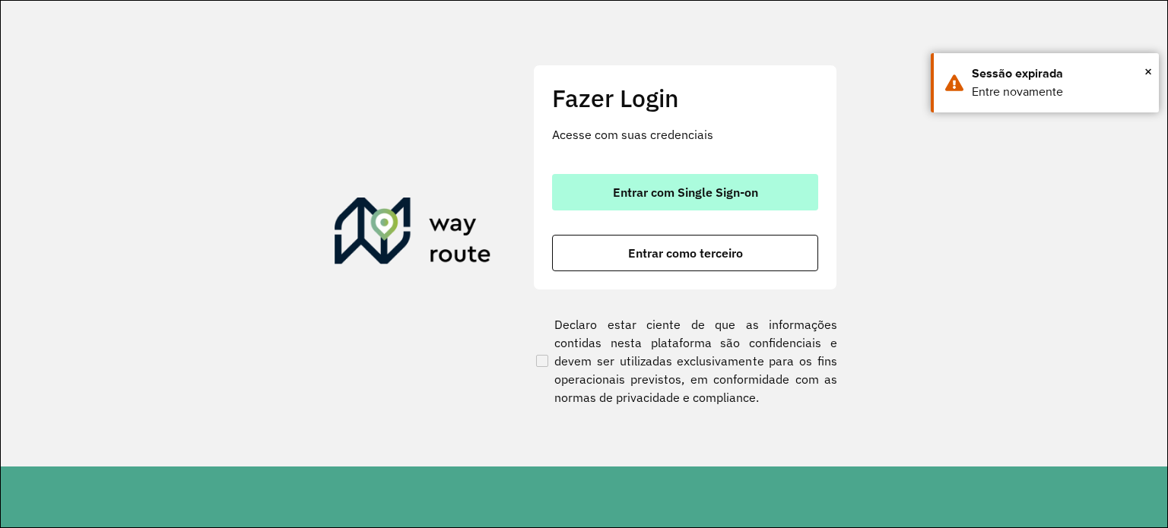
click at [715, 190] on span "Entrar com Single Sign-on" at bounding box center [685, 192] width 145 height 12
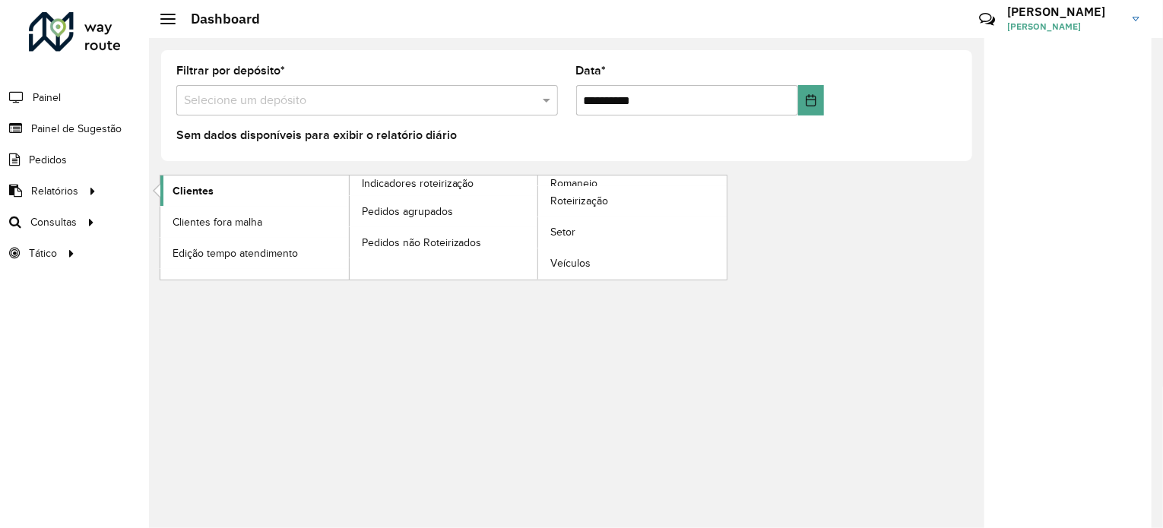
click at [233, 197] on link "Clientes" at bounding box center [254, 191] width 189 height 30
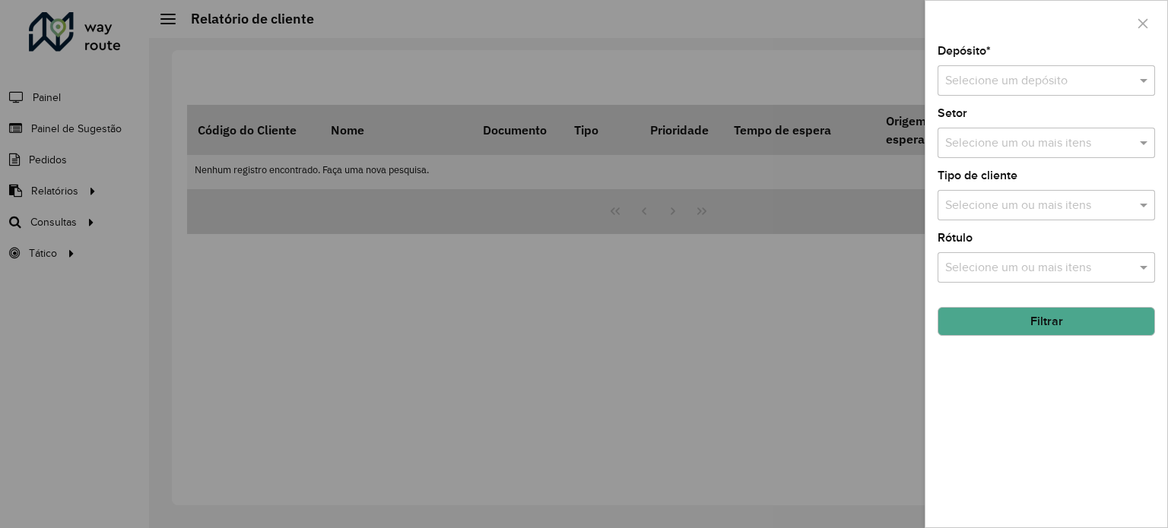
click at [979, 82] on input "text" at bounding box center [1031, 81] width 172 height 18
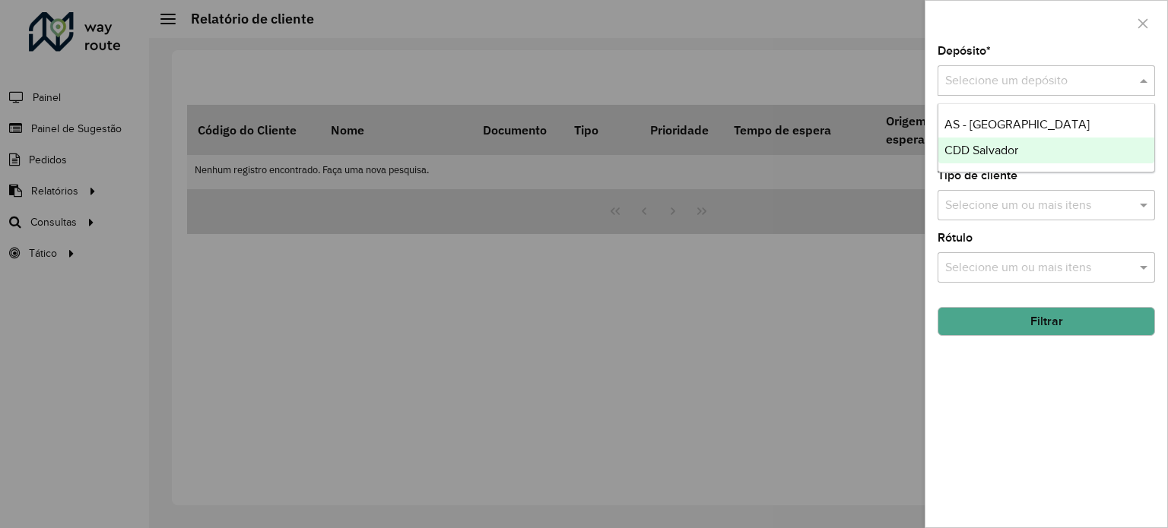
click at [971, 144] on span "CDD Salvador" at bounding box center [981, 150] width 74 height 13
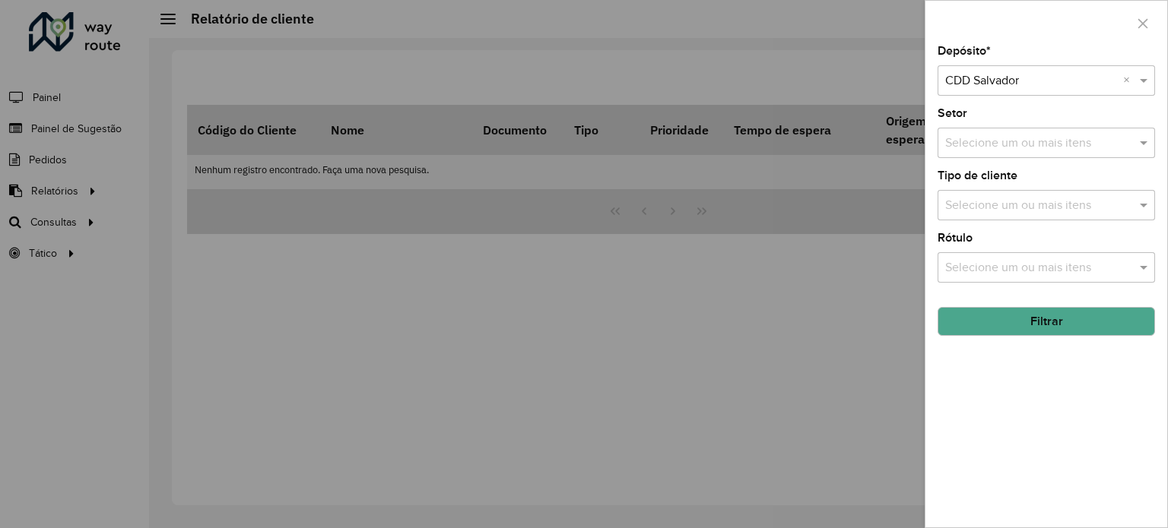
click at [981, 263] on input "text" at bounding box center [1038, 268] width 195 height 18
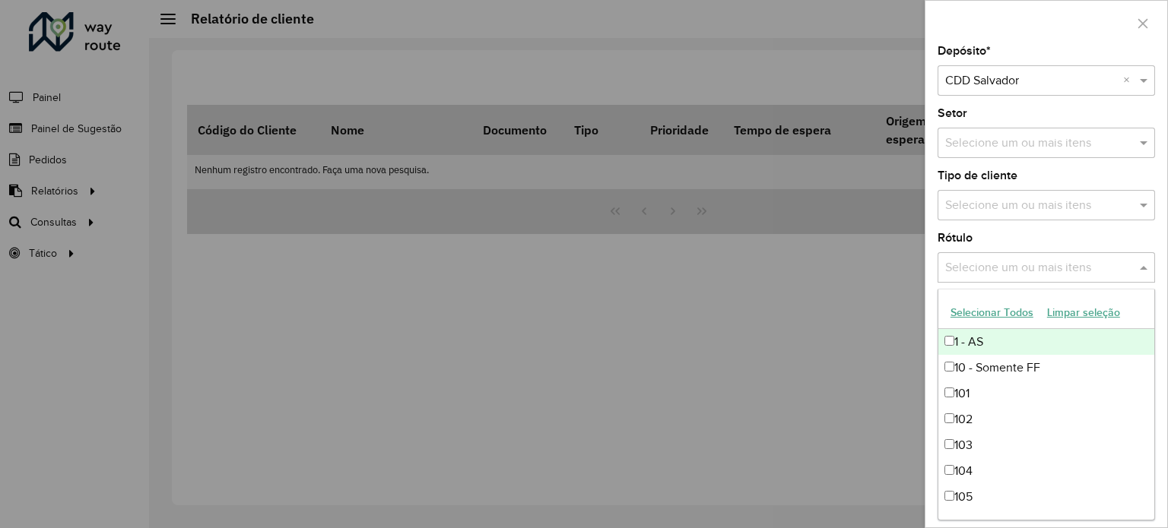
drag, startPoint x: 986, startPoint y: 262, endPoint x: 990, endPoint y: 243, distance: 18.6
click at [987, 262] on input "text" at bounding box center [1038, 268] width 195 height 18
click at [987, 210] on input "text" at bounding box center [1038, 206] width 195 height 18
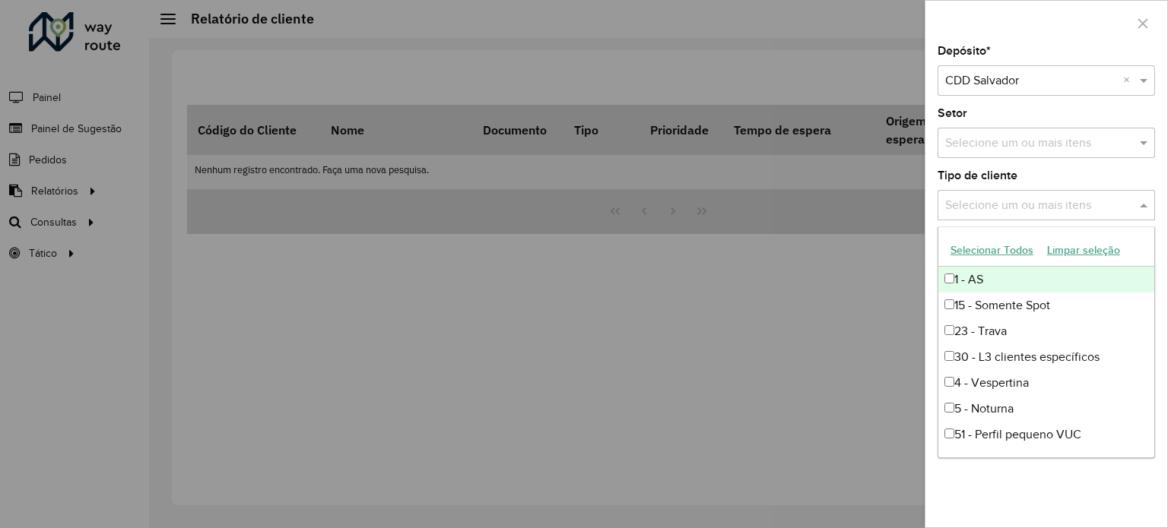
click at [987, 162] on div "Depósito * Selecione um depósito × CDD Salvador × Setor Selecione um ou mais it…" at bounding box center [1046, 287] width 242 height 482
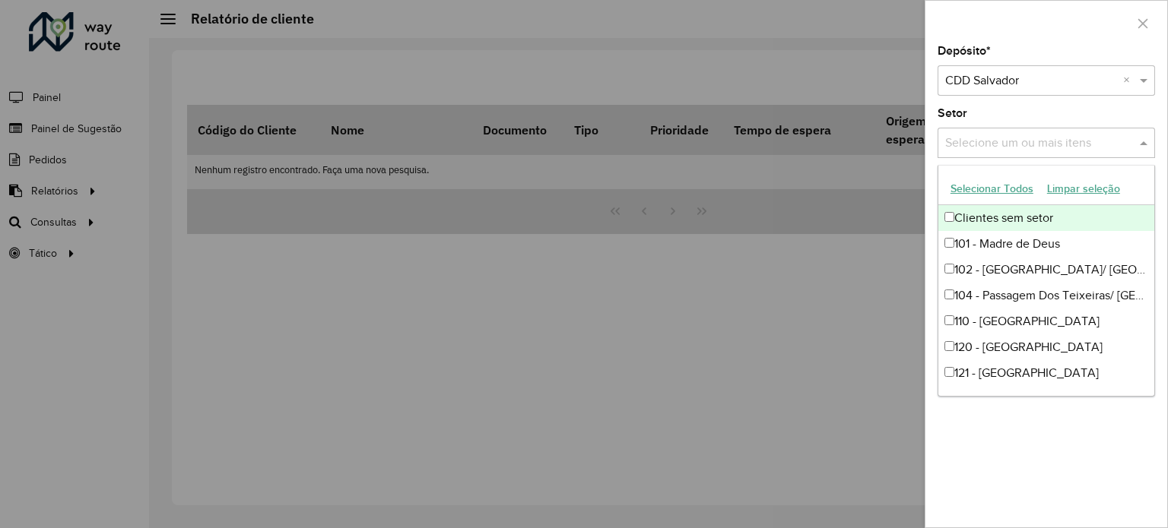
click at [986, 149] on input "text" at bounding box center [1038, 144] width 195 height 18
click at [986, 148] on input "text" at bounding box center [1038, 144] width 195 height 18
click at [1035, 458] on div "Depósito * Selecione um depósito × CDD Salvador × Setor Selecione um ou mais it…" at bounding box center [1046, 287] width 242 height 482
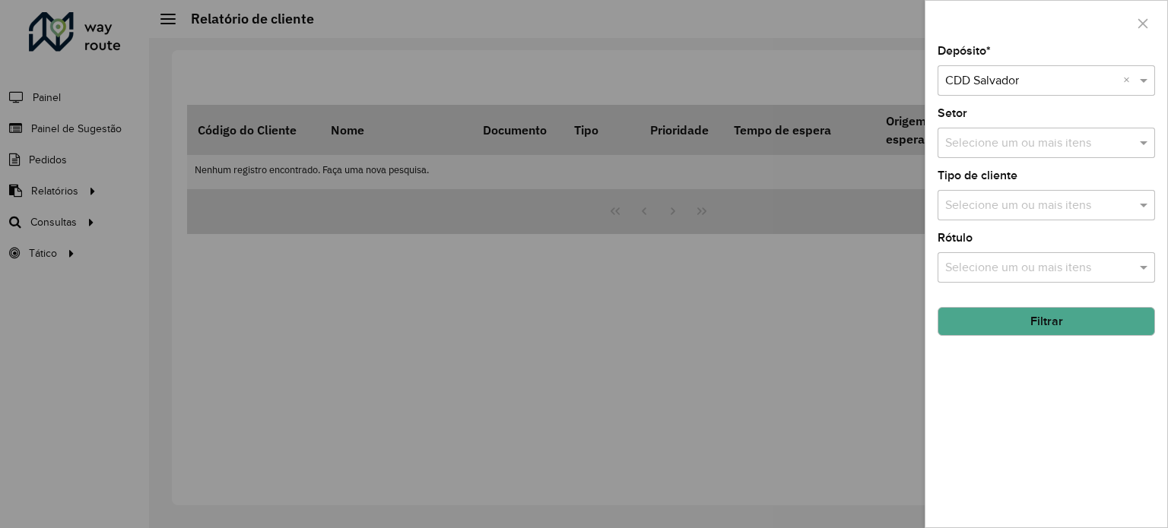
click at [1022, 317] on button "Filtrar" at bounding box center [1045, 321] width 217 height 29
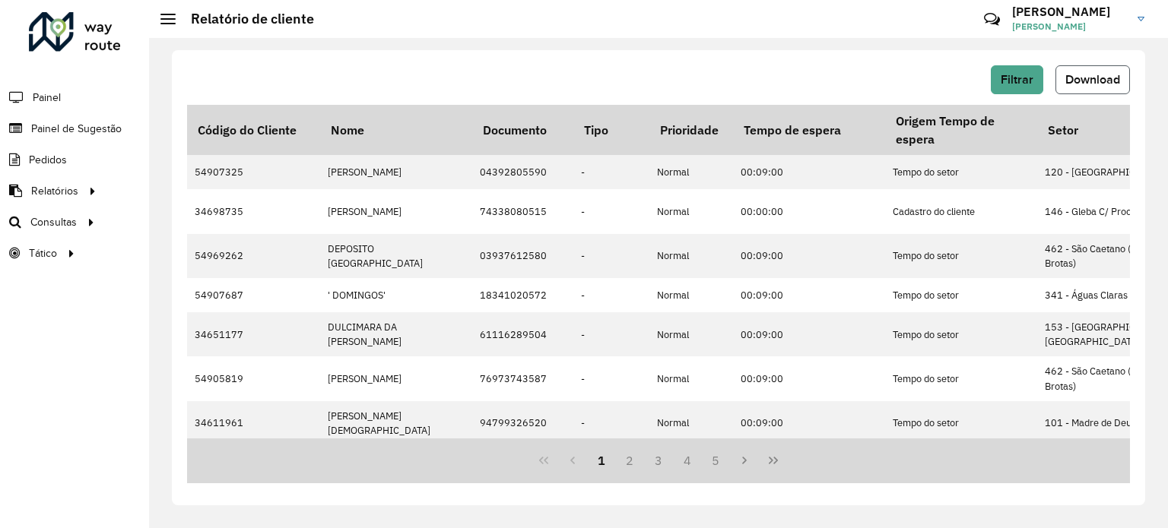
click at [1066, 86] on span "Download" at bounding box center [1092, 79] width 55 height 13
